Goal: Task Accomplishment & Management: Manage account settings

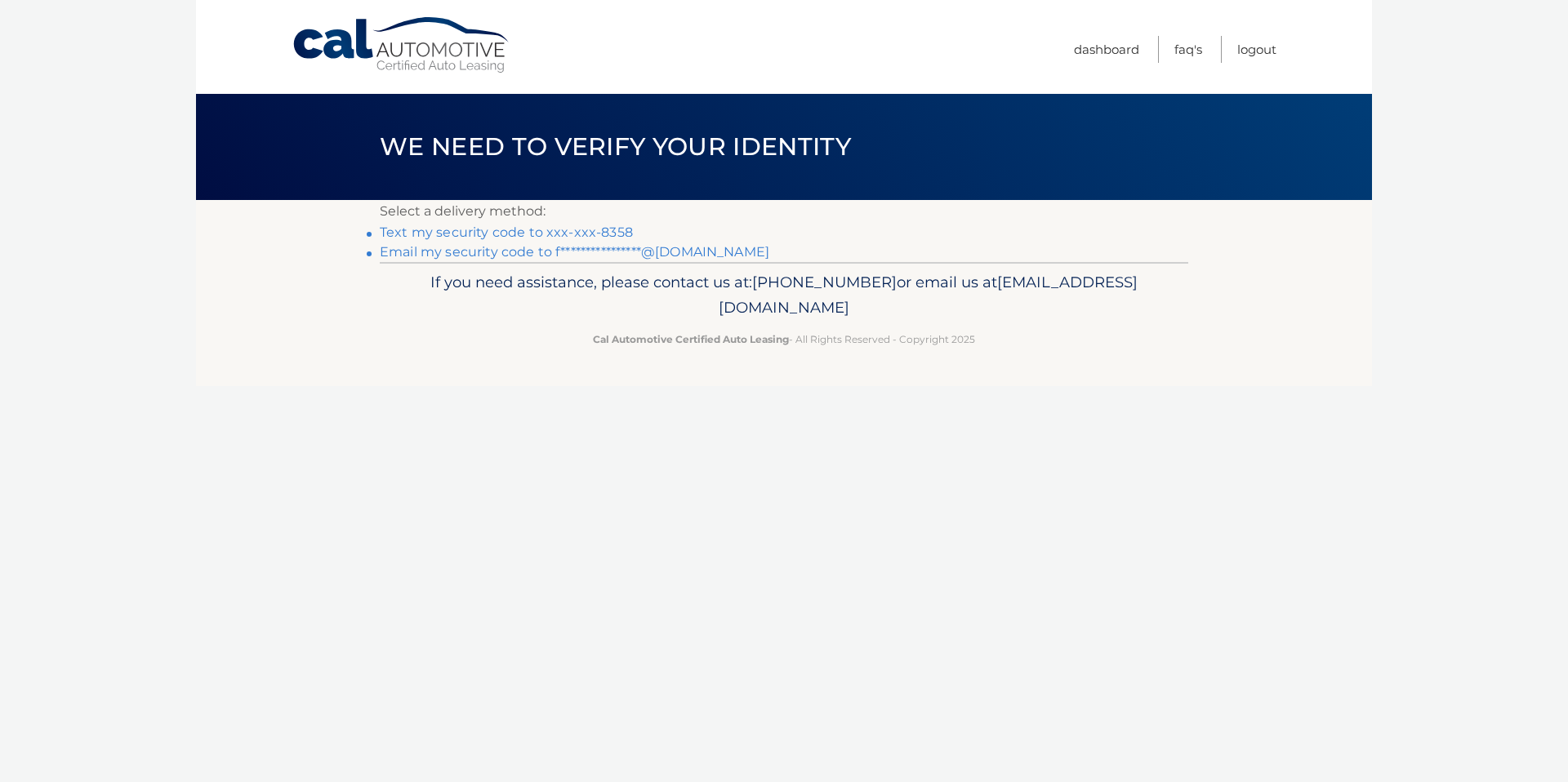
click at [502, 234] on link "Text my security code to xxx-xxx-8358" at bounding box center [506, 232] width 253 height 16
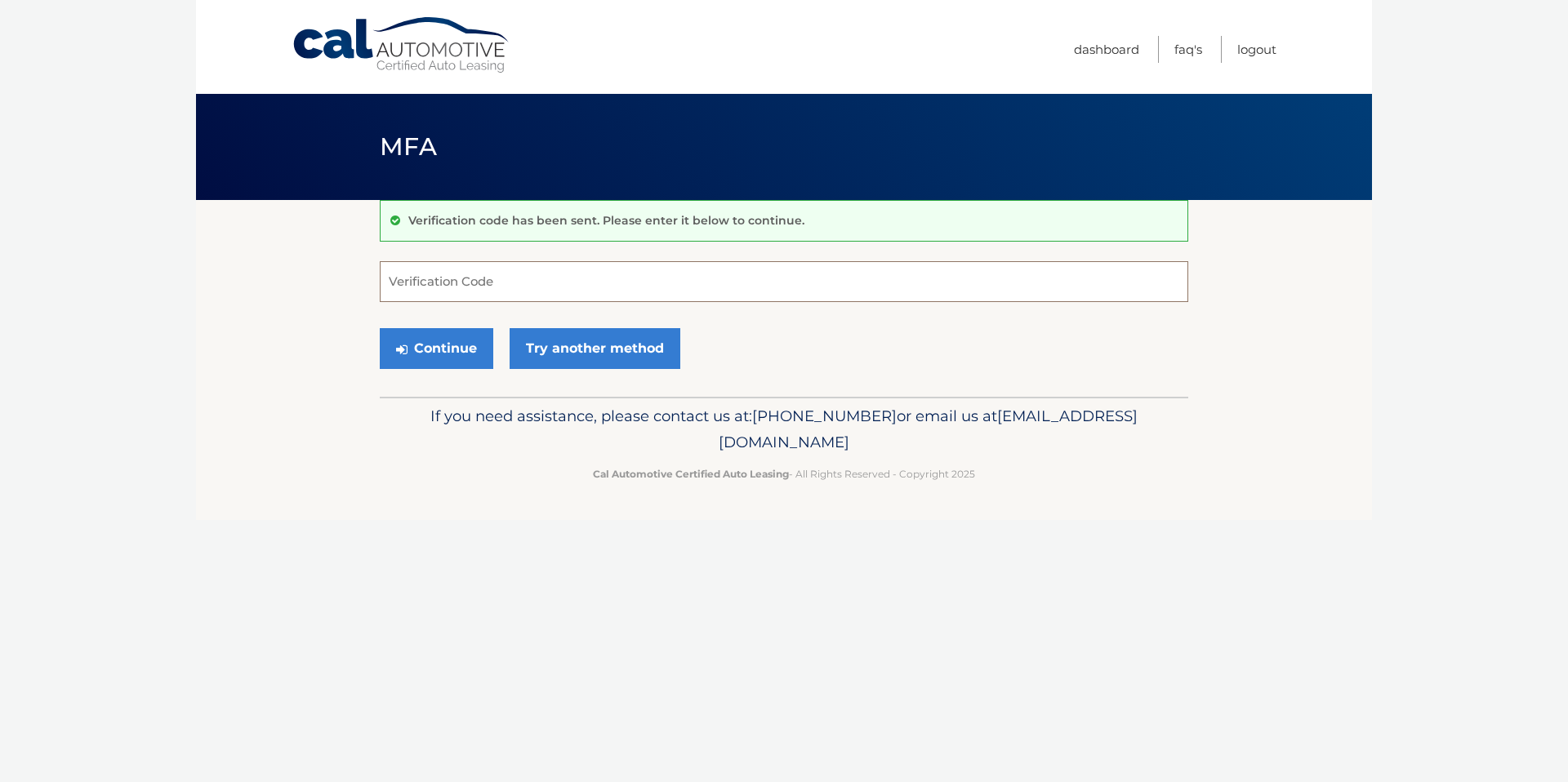
click at [498, 274] on input "Verification Code" at bounding box center [783, 282] width 808 height 41
type input "081386"
click at [456, 352] on button "Continue" at bounding box center [436, 349] width 114 height 41
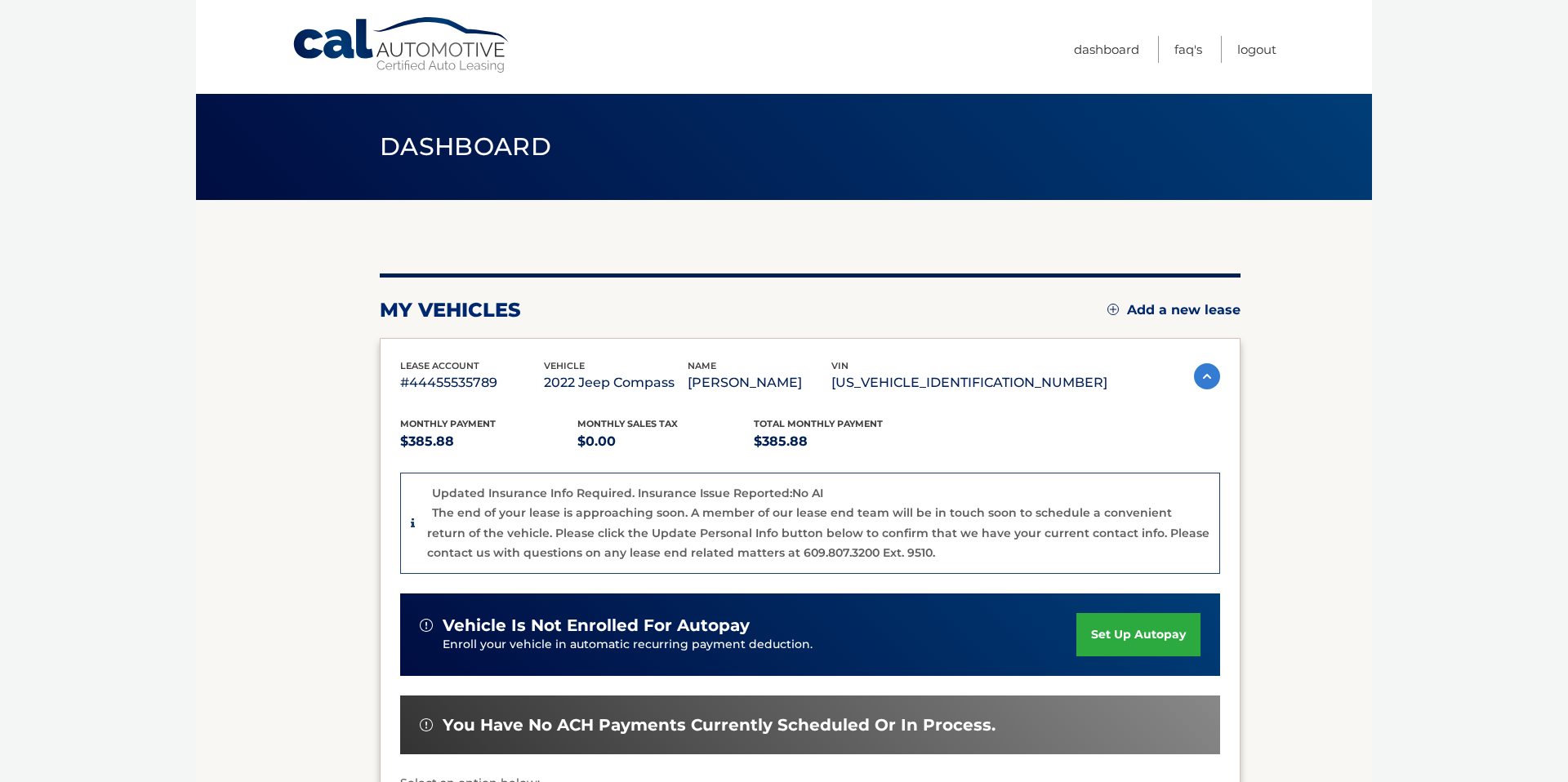
scroll to position [328, 0]
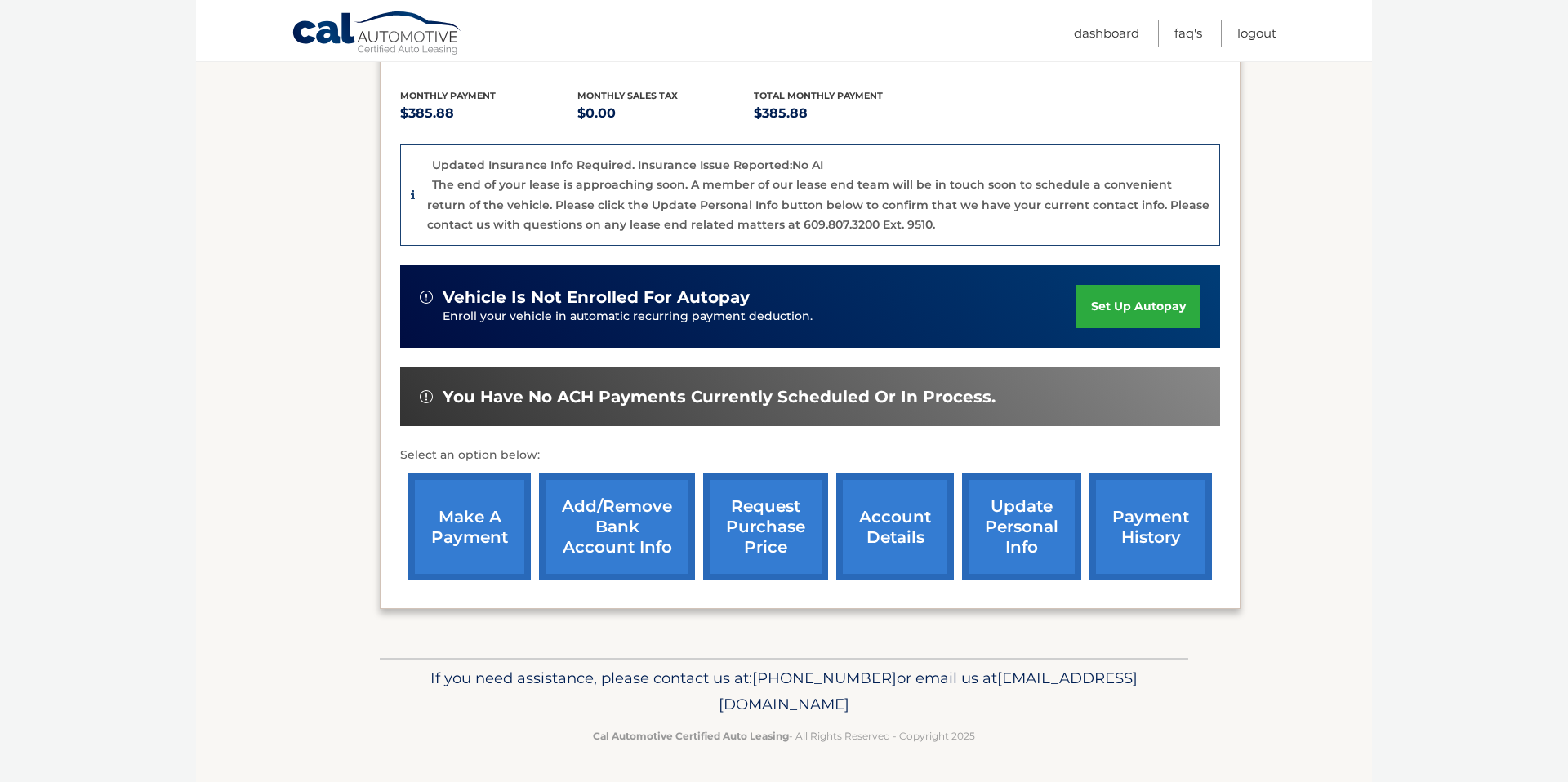
click at [1121, 541] on link "payment history" at bounding box center [1150, 526] width 122 height 107
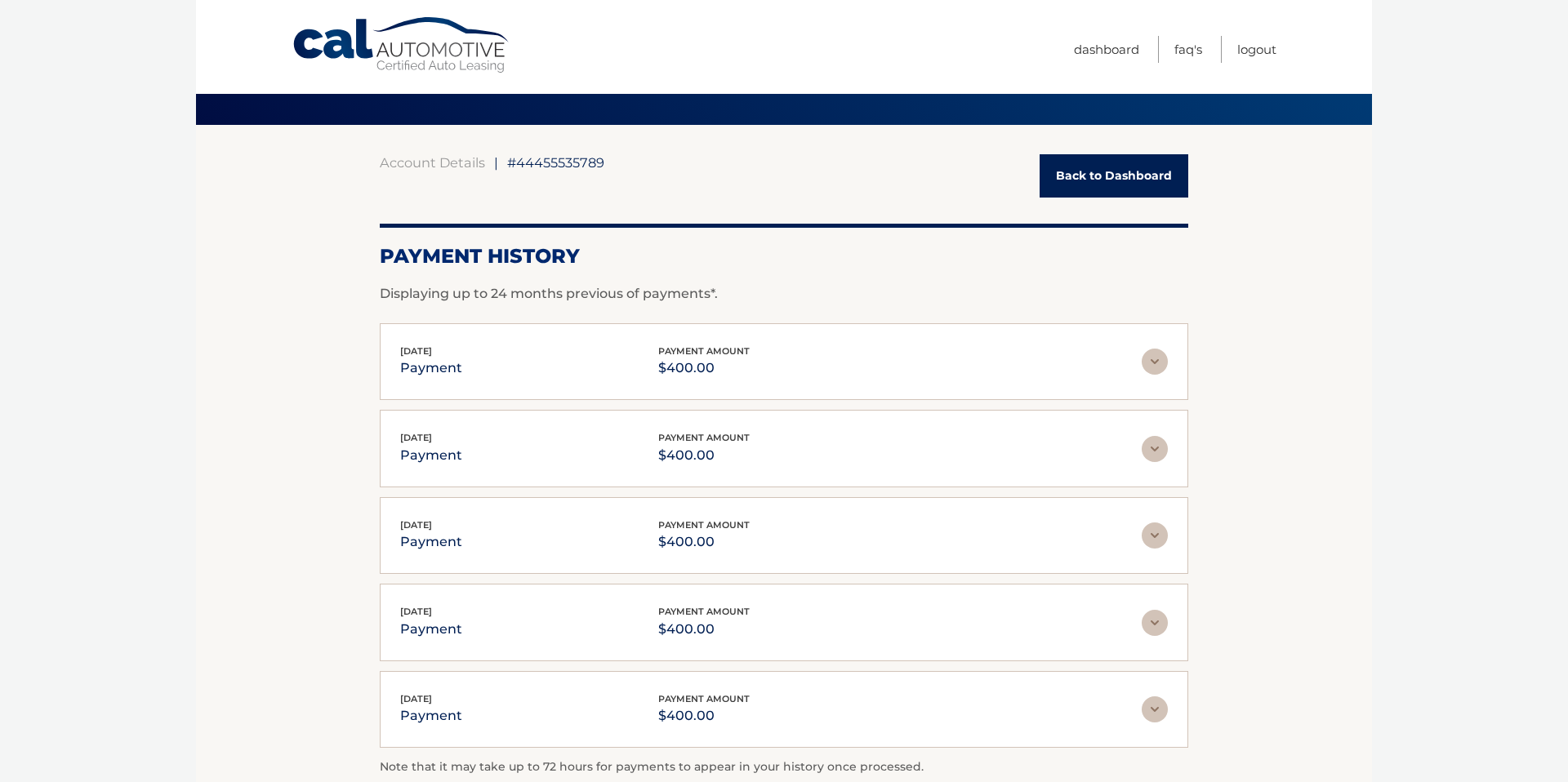
scroll to position [87, 0]
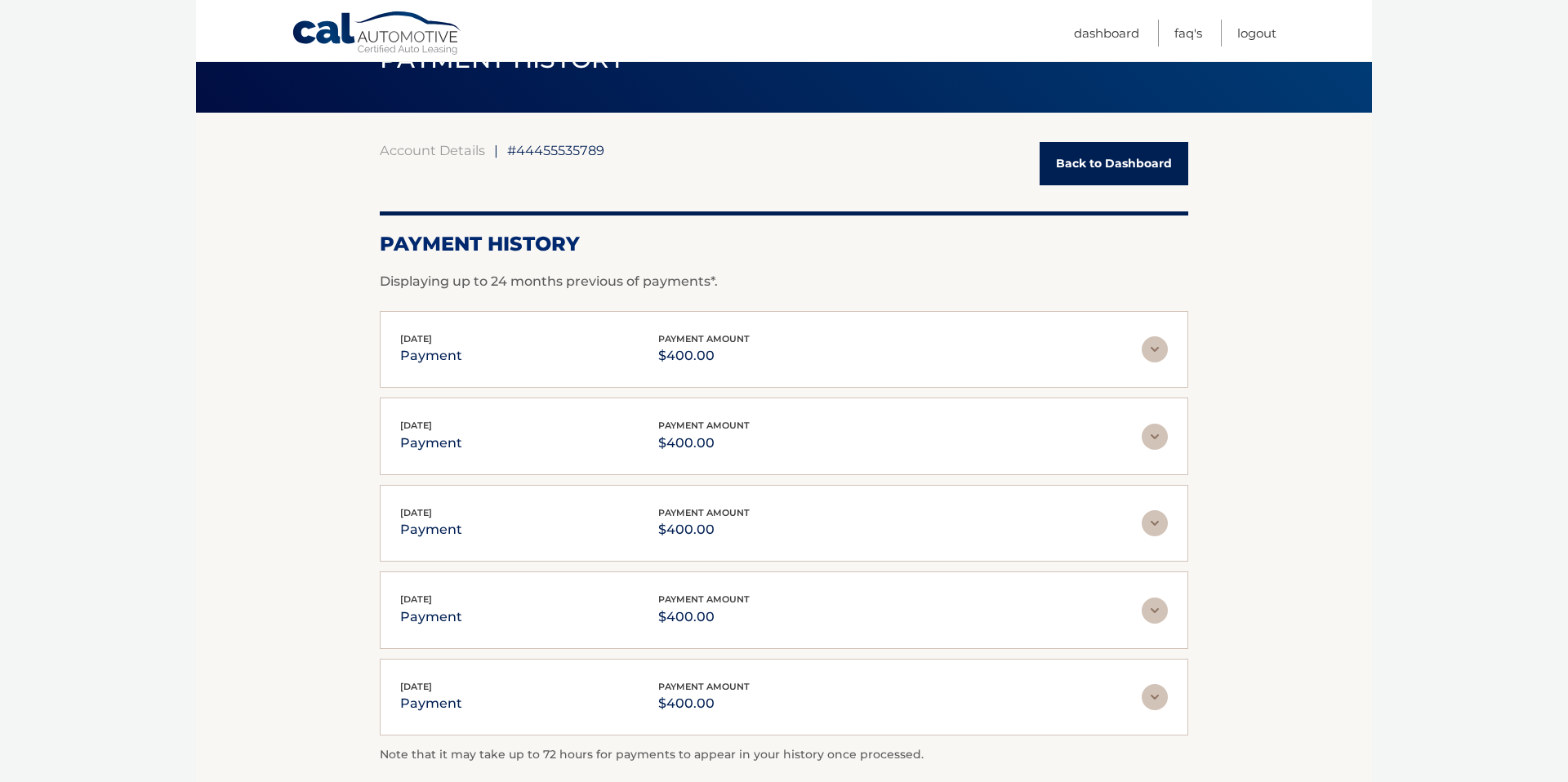
click at [878, 372] on div "Sep 16, 2025 payment payment amount $400.00 Late Charges $0.00 Miscelleneous Ch…" at bounding box center [783, 349] width 808 height 77
click at [1158, 354] on img at bounding box center [1154, 349] width 26 height 26
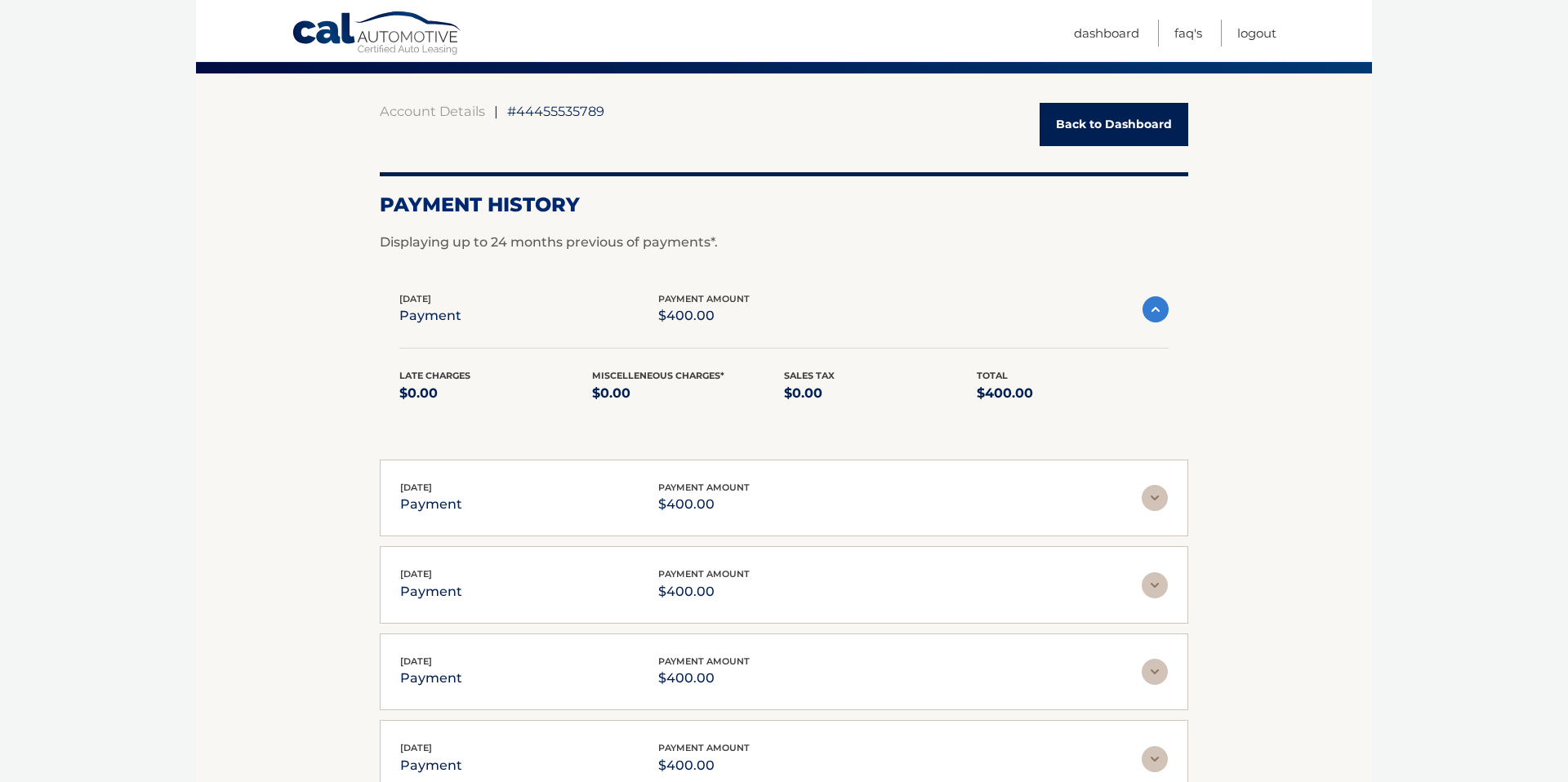
scroll to position [159, 0]
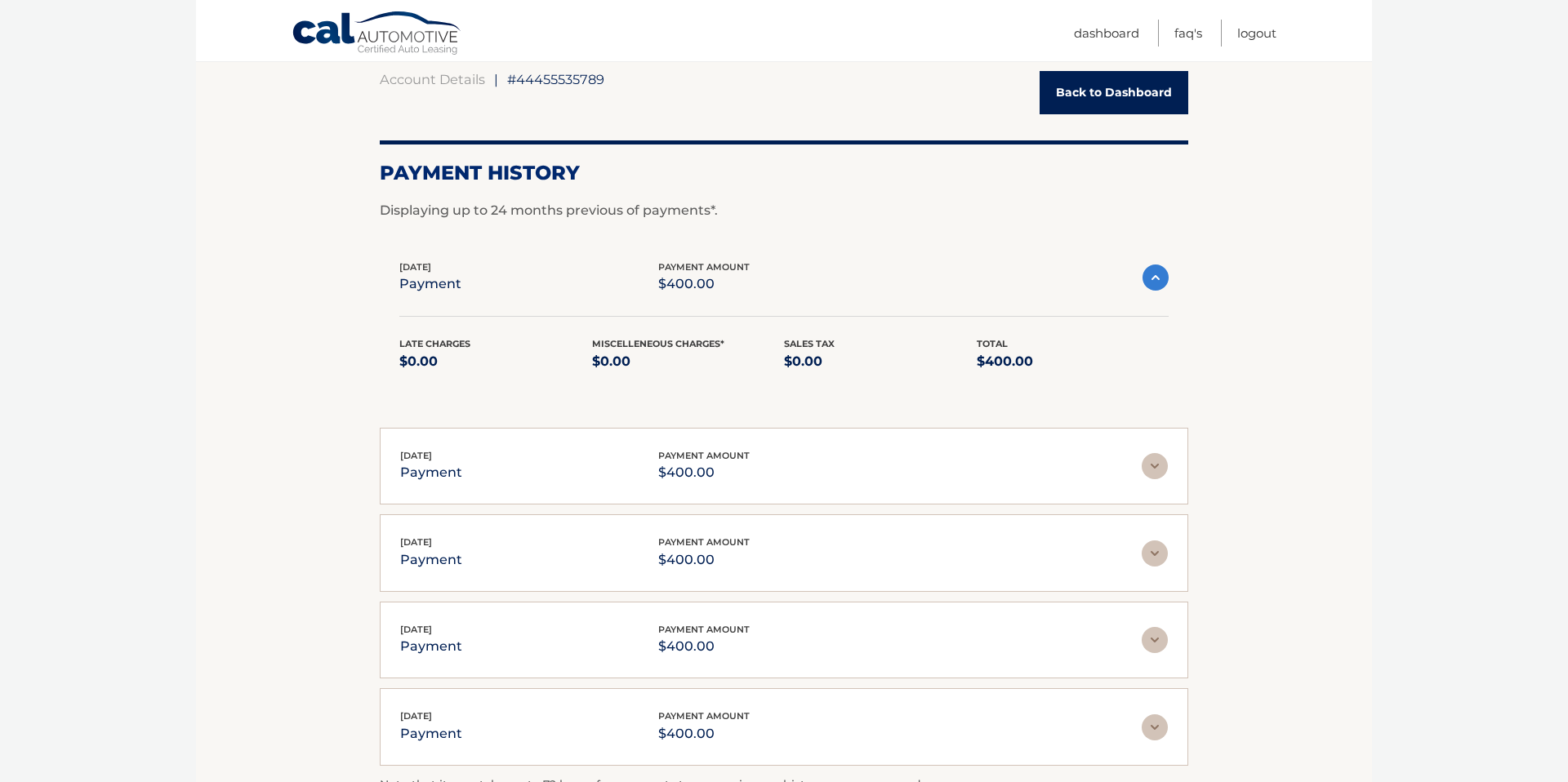
click at [1143, 459] on img at bounding box center [1154, 465] width 26 height 26
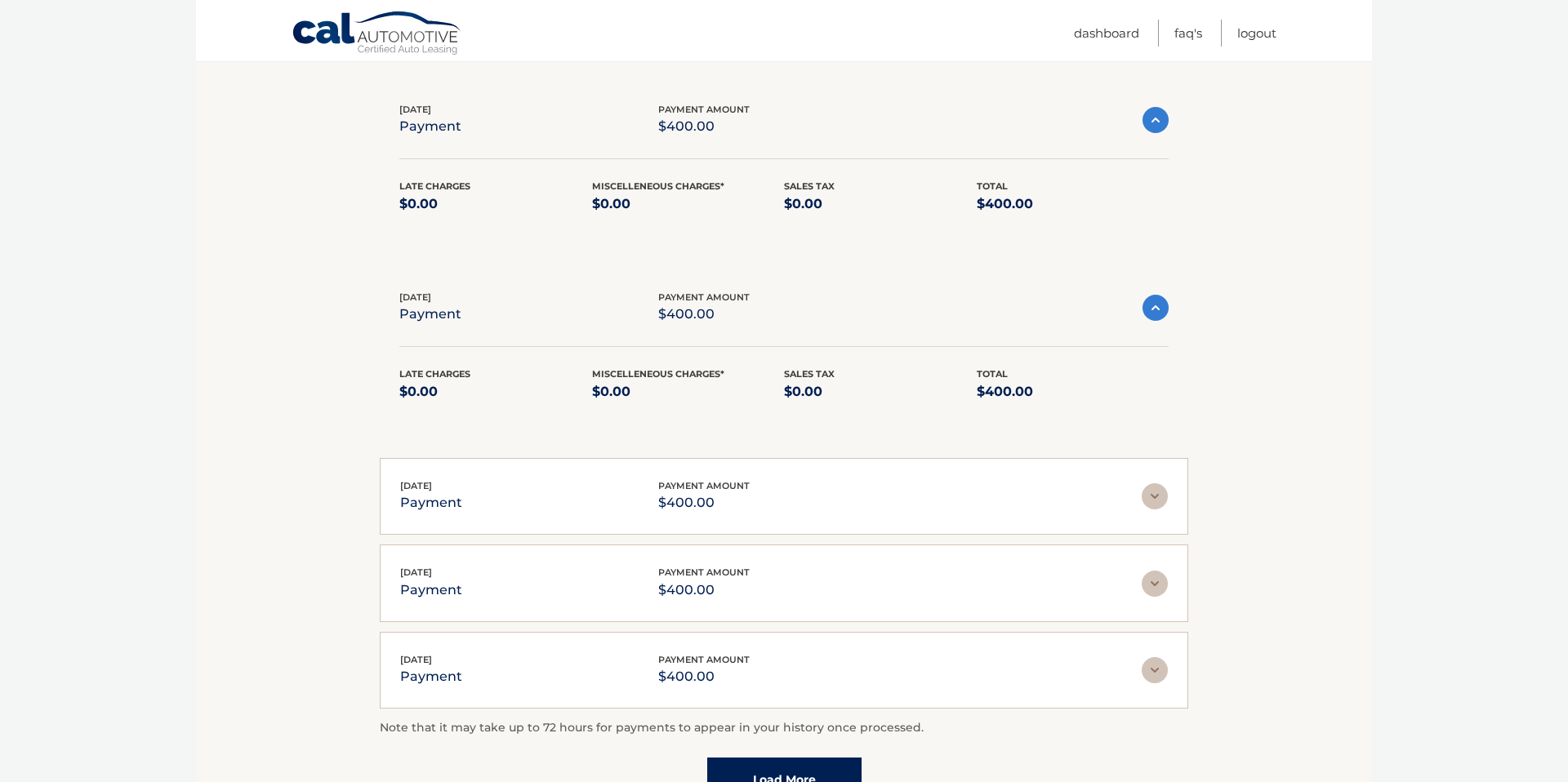
scroll to position [492, 0]
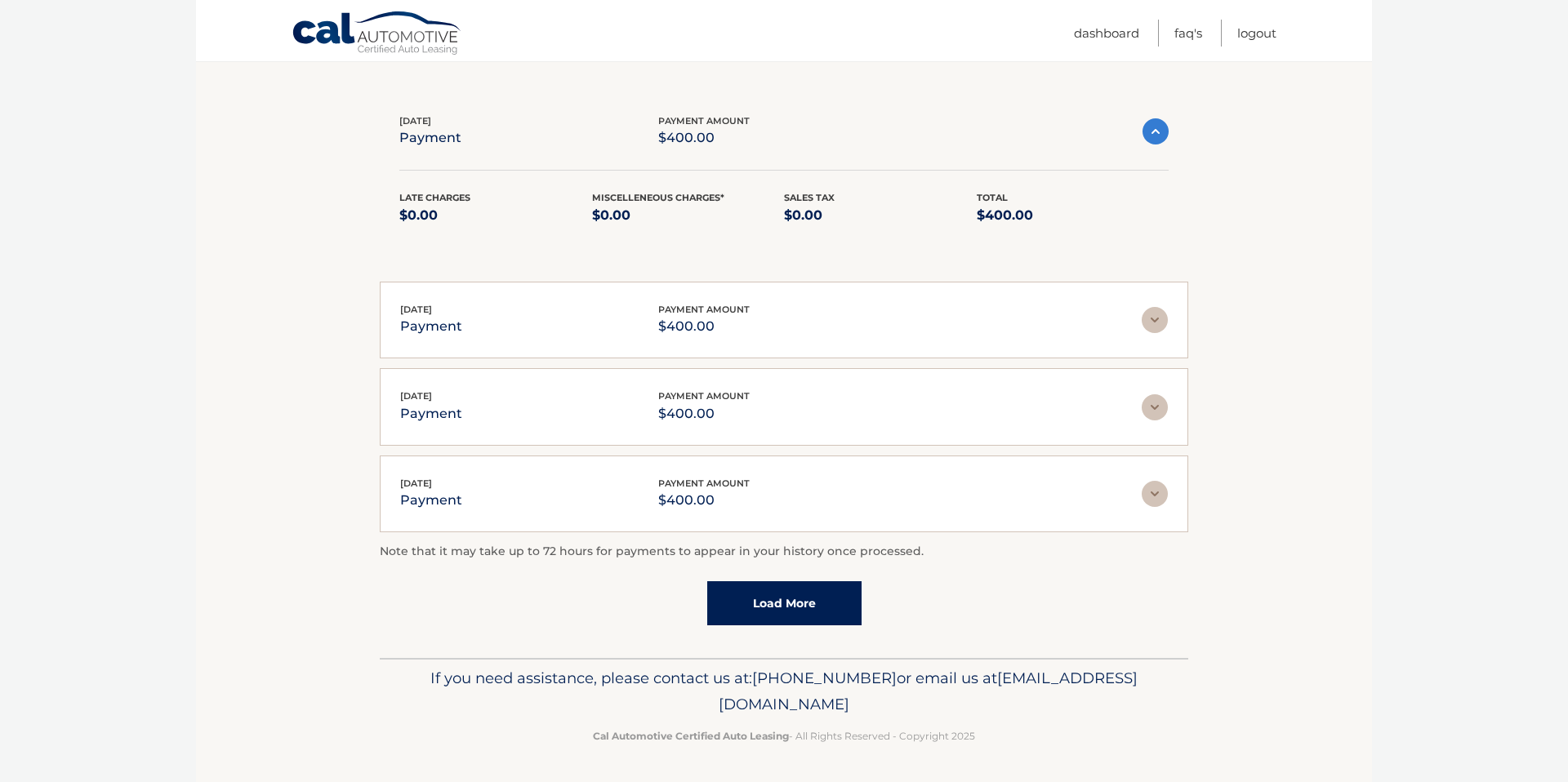
click at [1006, 679] on p "If you need assistance, please contact us at: 609-807-3200 or email us at Custo…" at bounding box center [783, 691] width 787 height 52
drag, startPoint x: 642, startPoint y: 706, endPoint x: 1087, endPoint y: 702, distance: 445.0
click at [1087, 702] on p "If you need assistance, please contact us at: 609-807-3200 or email us at Custo…" at bounding box center [783, 691] width 787 height 52
copy span "[EMAIL_ADDRESS][DOMAIN_NAME]"
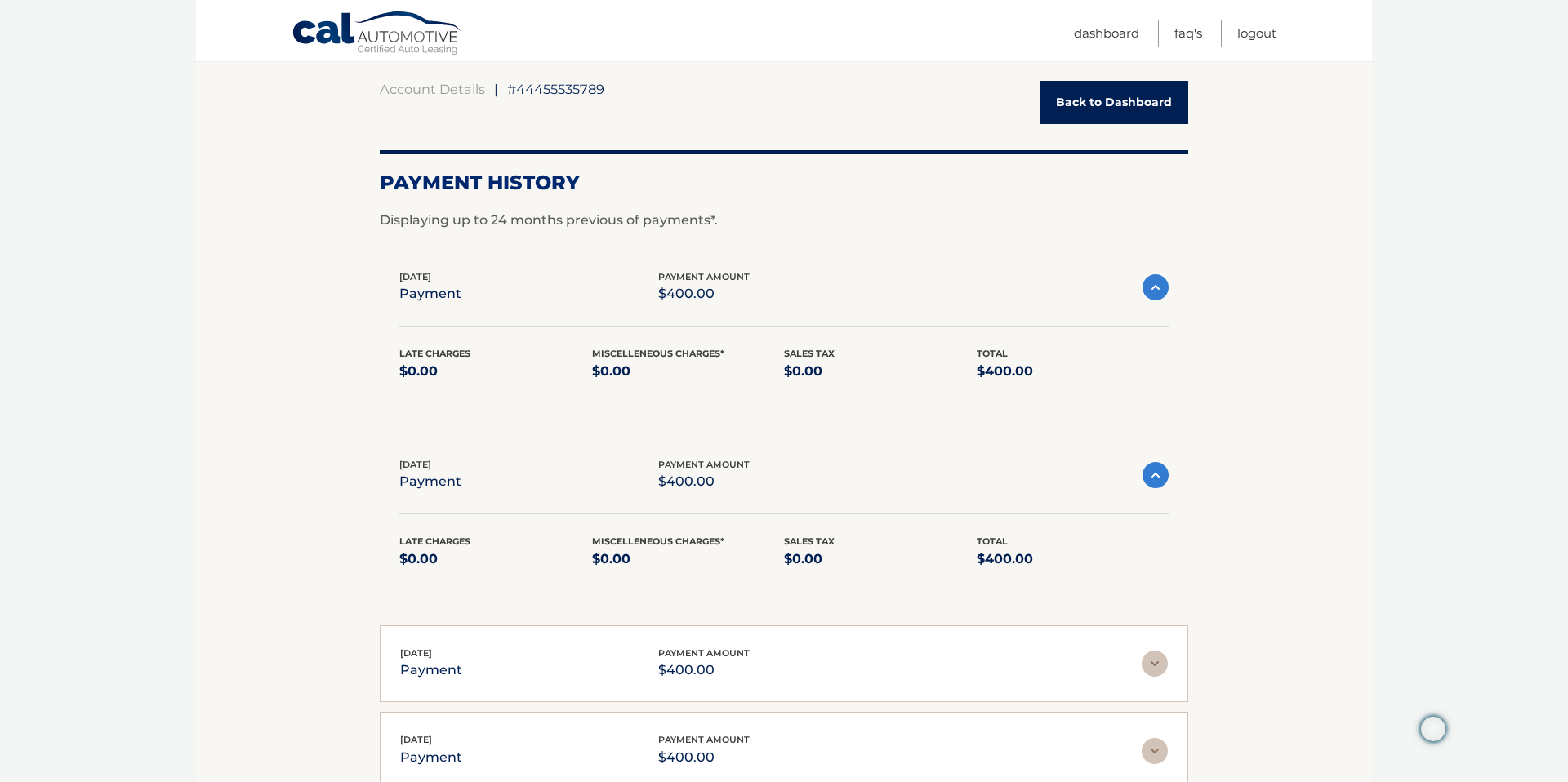
scroll to position [155, 0]
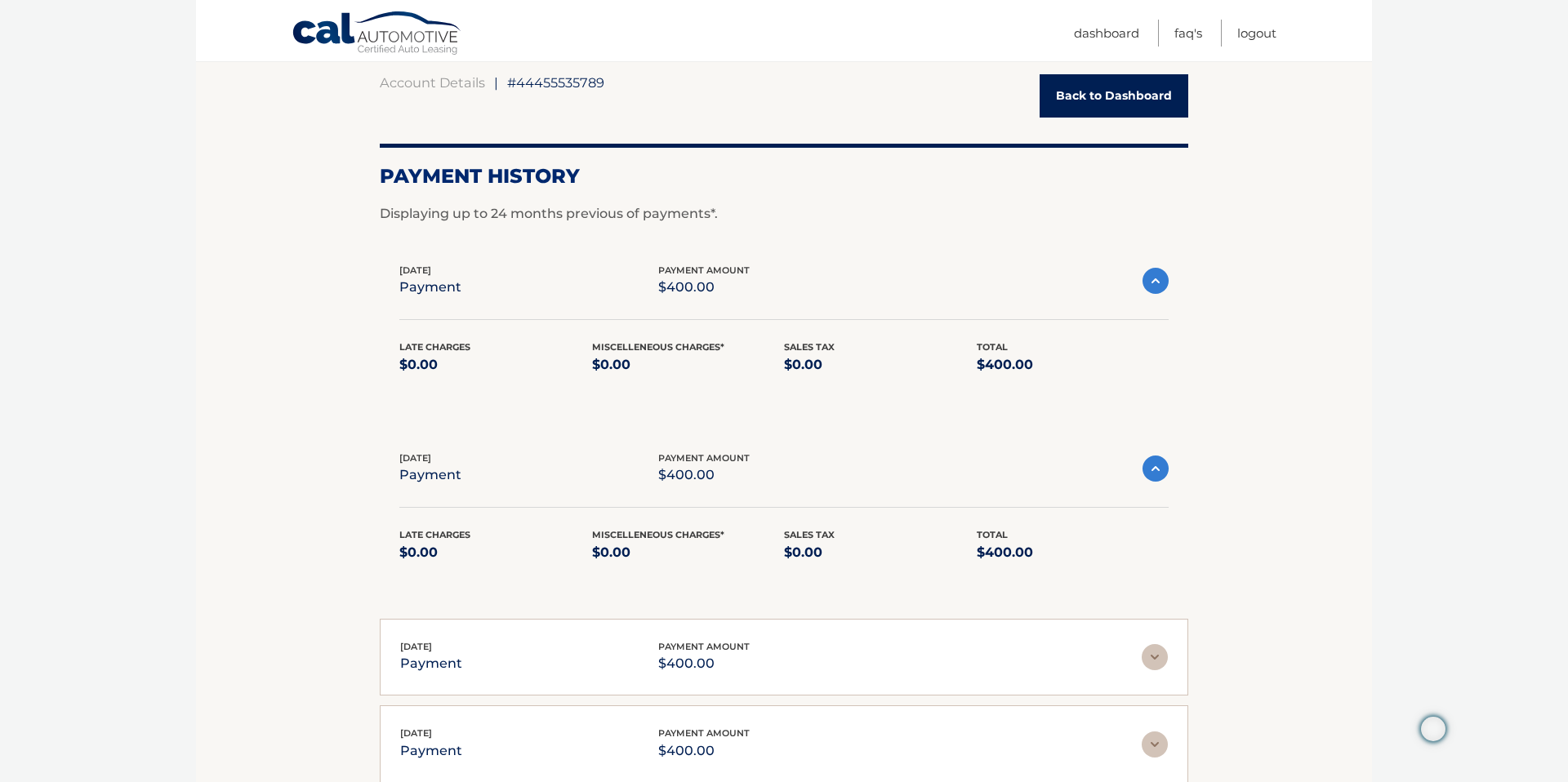
click at [1086, 71] on div "Account Details | #44455535789 Back to Dashboard Payment History Displaying up …" at bounding box center [783, 520] width 808 height 951
click at [1086, 99] on link "Back to Dashboard" at bounding box center [1114, 96] width 149 height 43
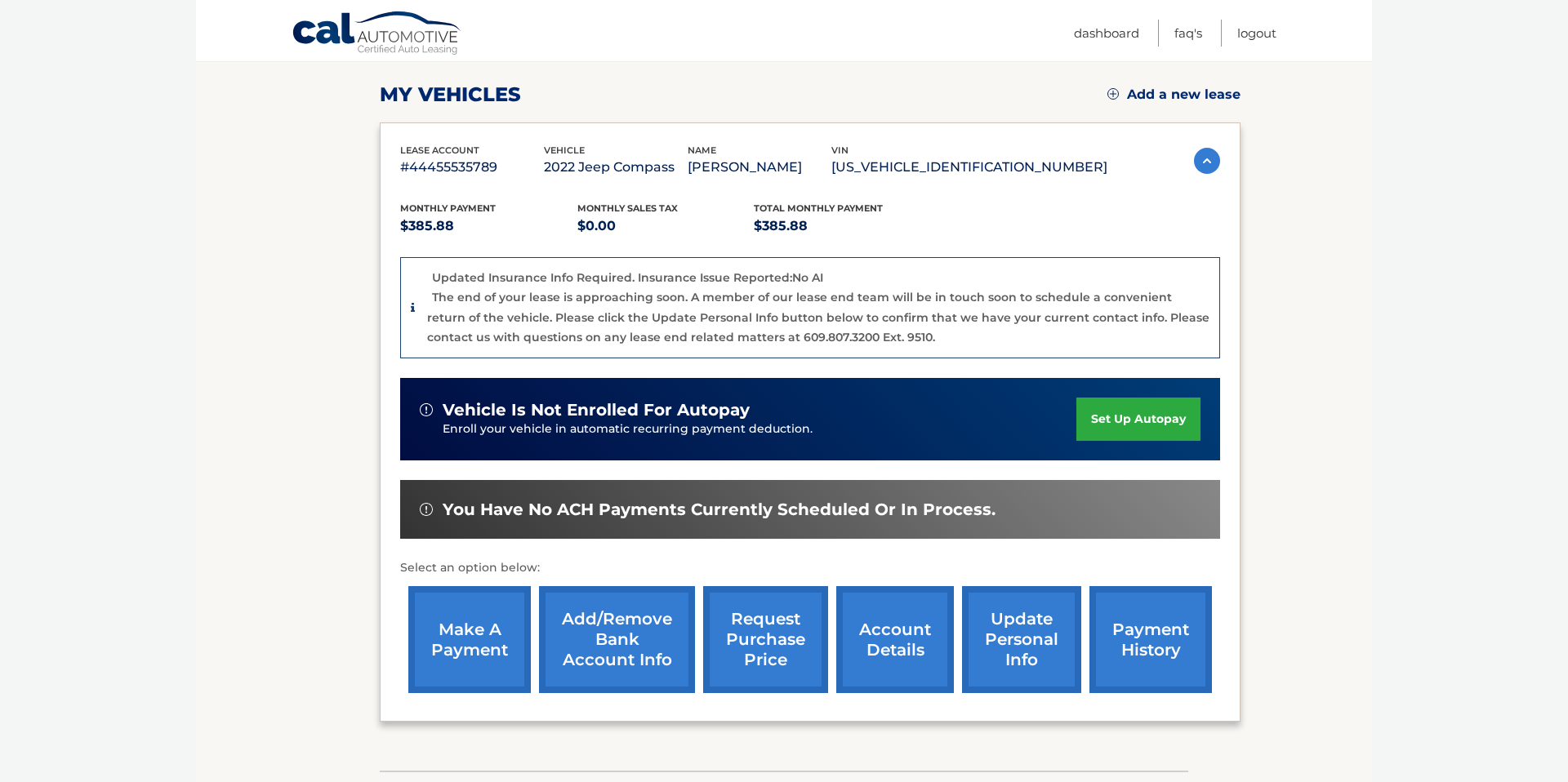
scroll to position [217, 0]
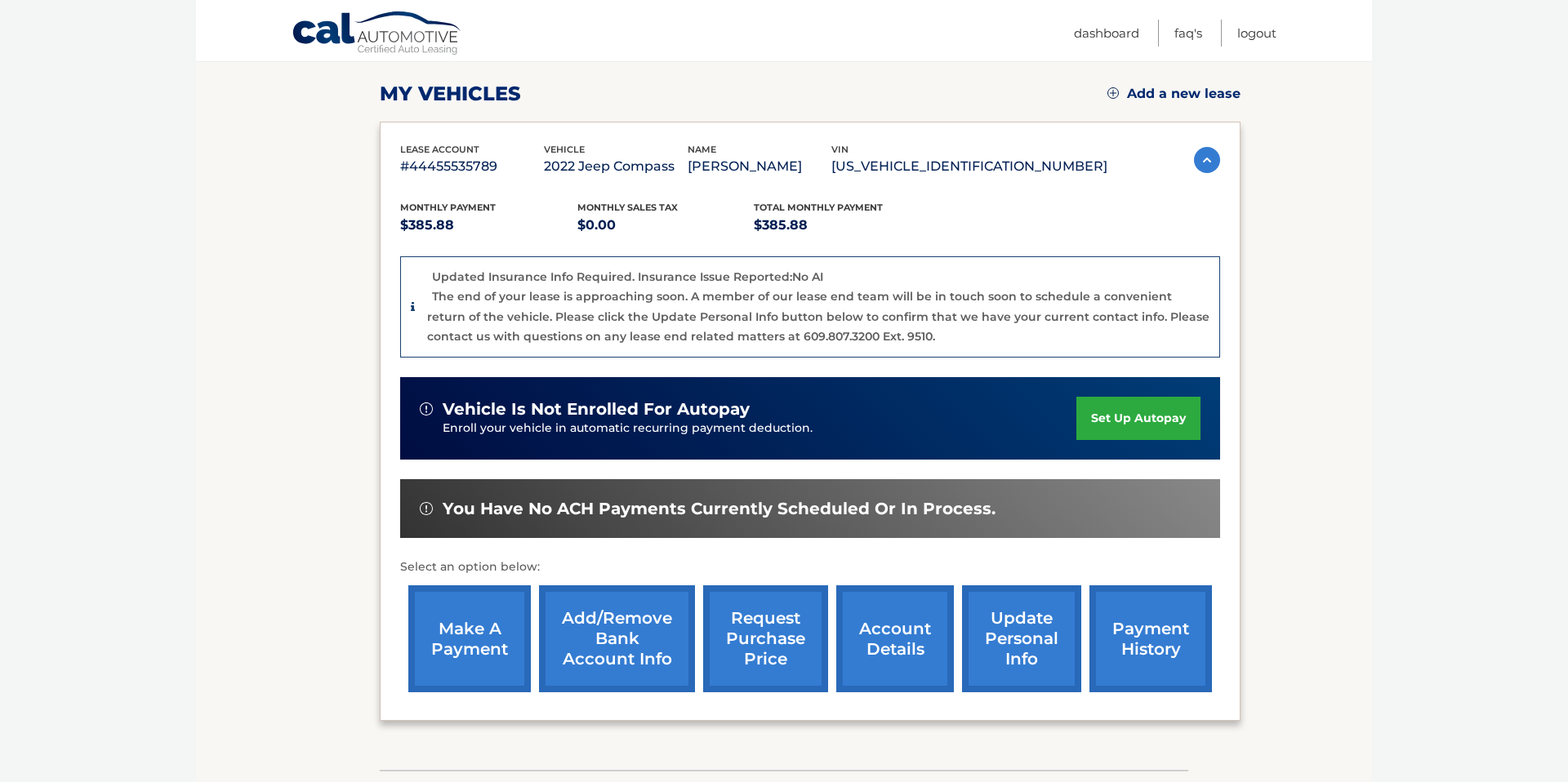
click at [475, 641] on link "make a payment" at bounding box center [469, 638] width 122 height 107
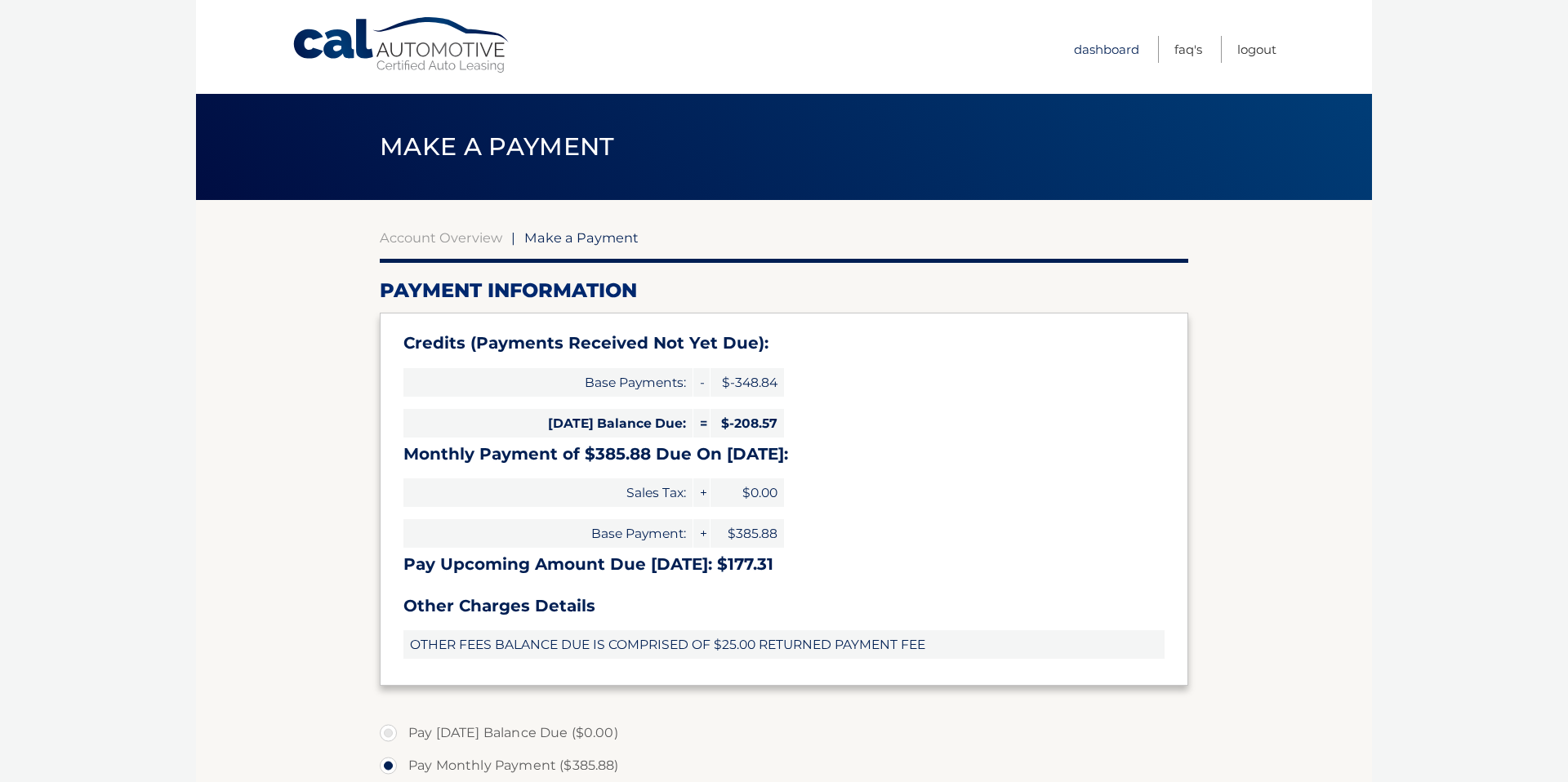
click at [1094, 56] on link "Dashboard" at bounding box center [1106, 49] width 66 height 26
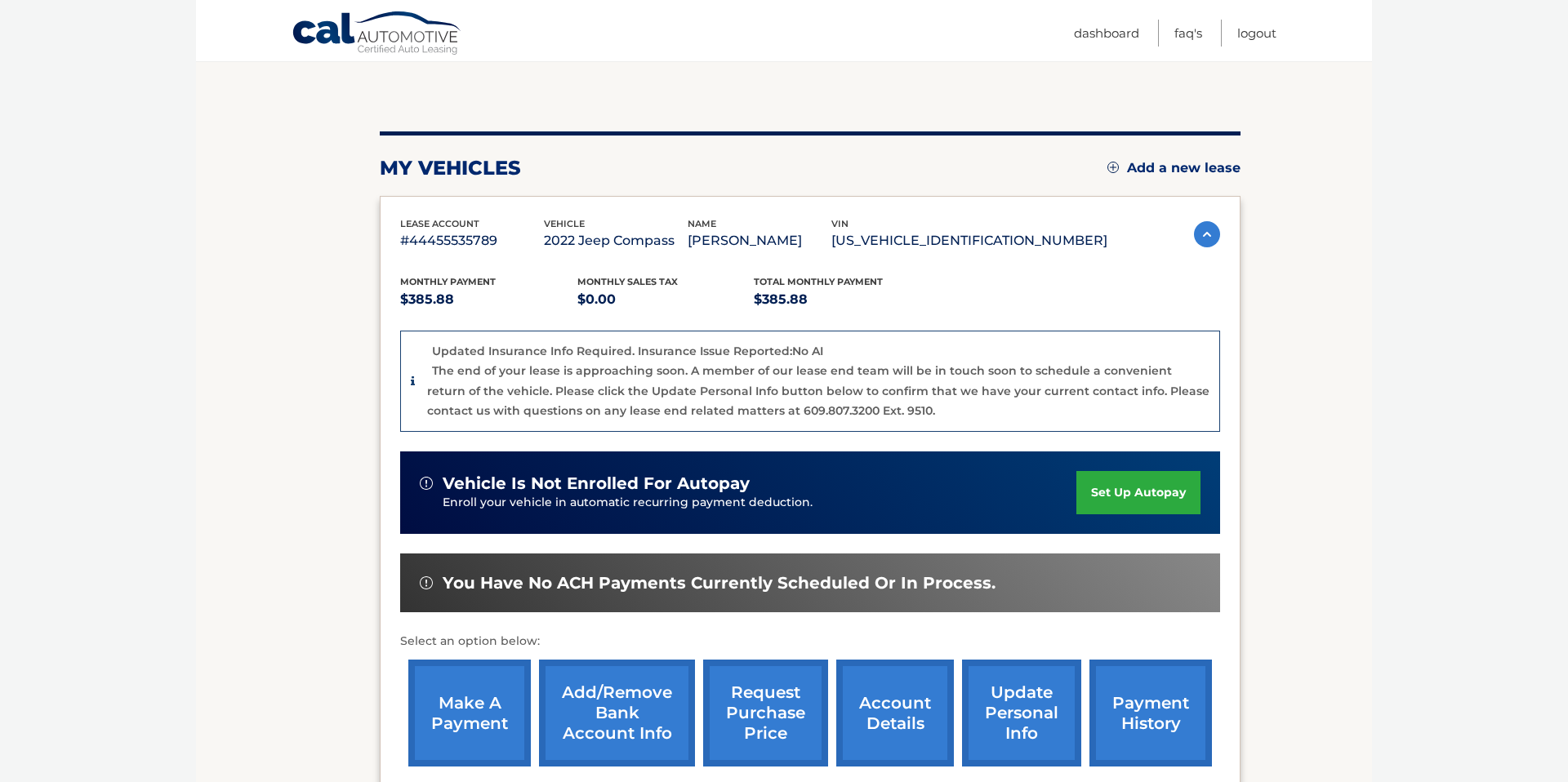
scroll to position [244, 0]
